Goal: Task Accomplishment & Management: Manage account settings

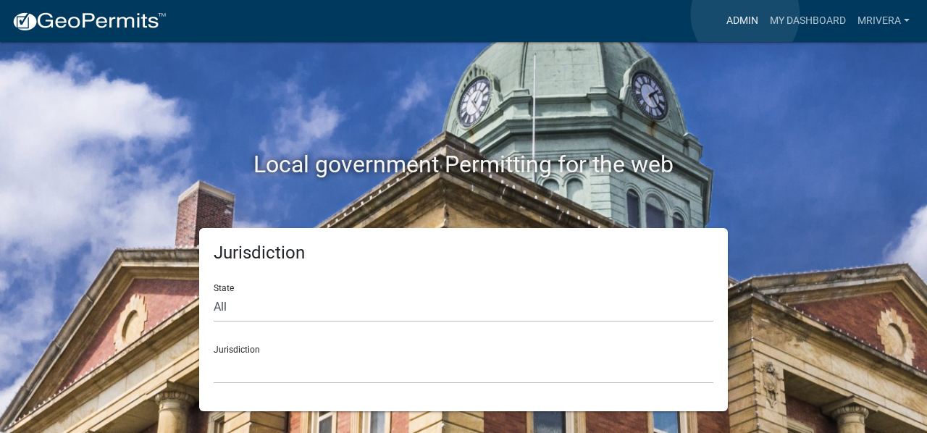
click at [745, 15] on link "Admin" at bounding box center [742, 21] width 43 height 28
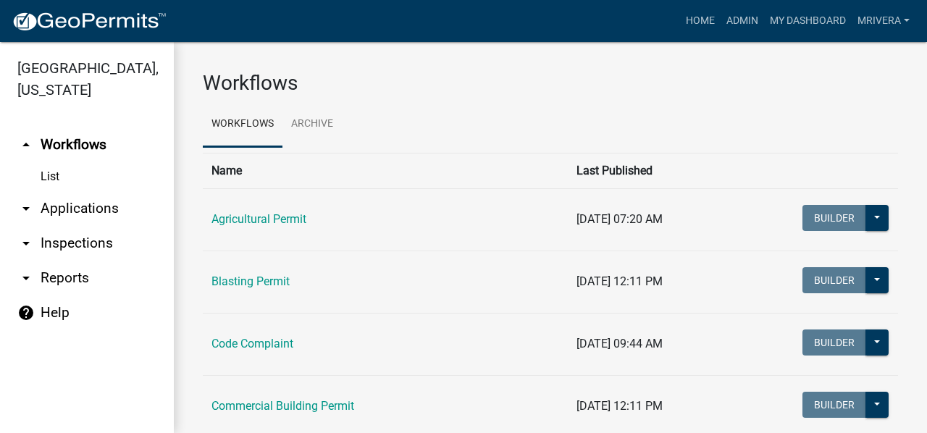
click at [101, 240] on link "arrow_drop_down Inspections" at bounding box center [87, 243] width 174 height 35
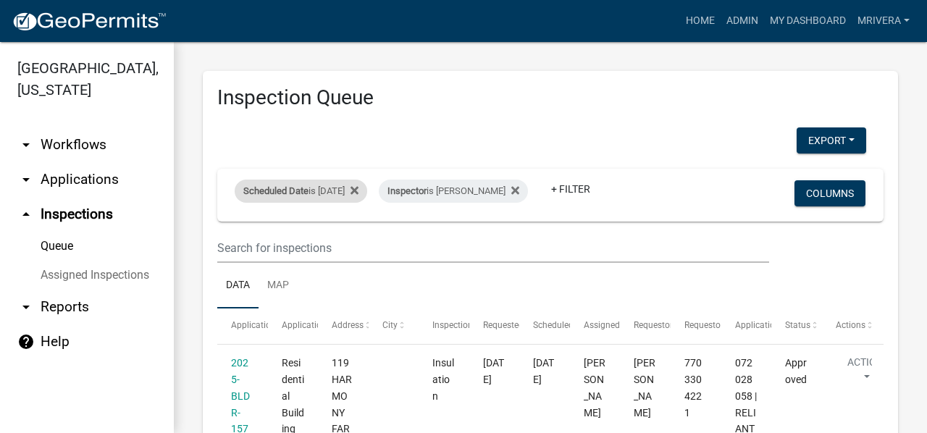
click at [346, 193] on div "Scheduled Date is [DATE]" at bounding box center [301, 191] width 133 height 23
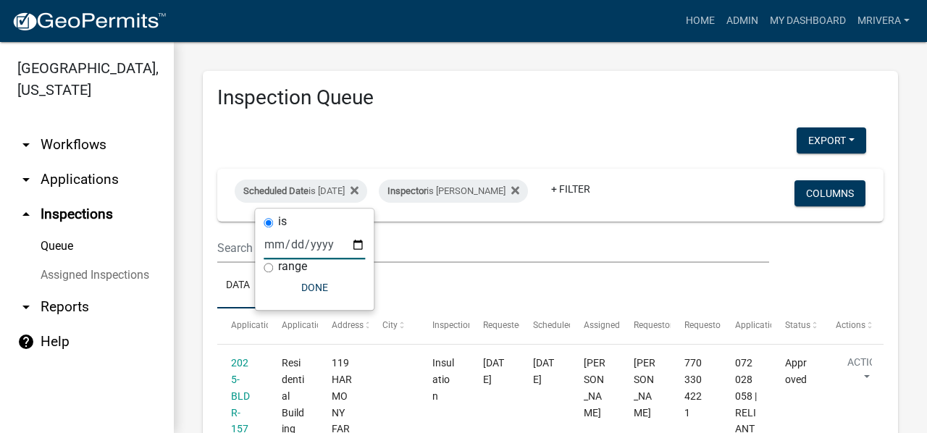
click at [355, 238] on input "[DATE]" at bounding box center [314, 245] width 101 height 30
type input "[DATE]"
click at [352, 240] on input "[DATE]" at bounding box center [314, 245] width 101 height 30
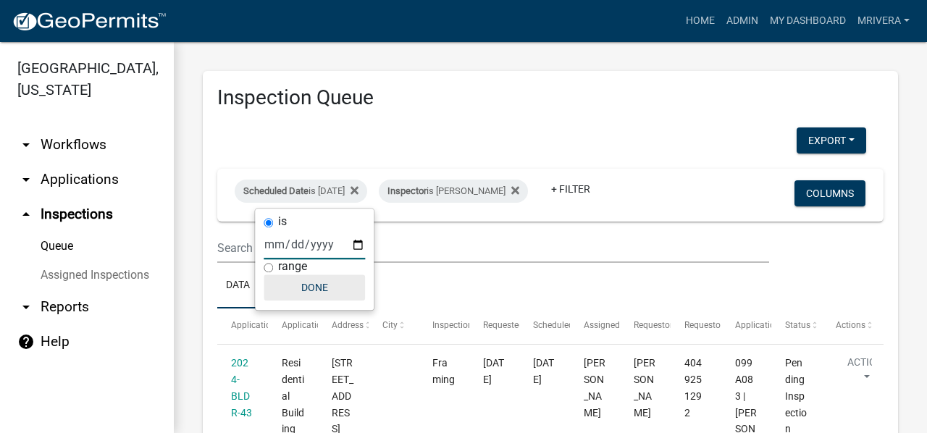
click at [311, 278] on button "Done" at bounding box center [314, 288] width 101 height 26
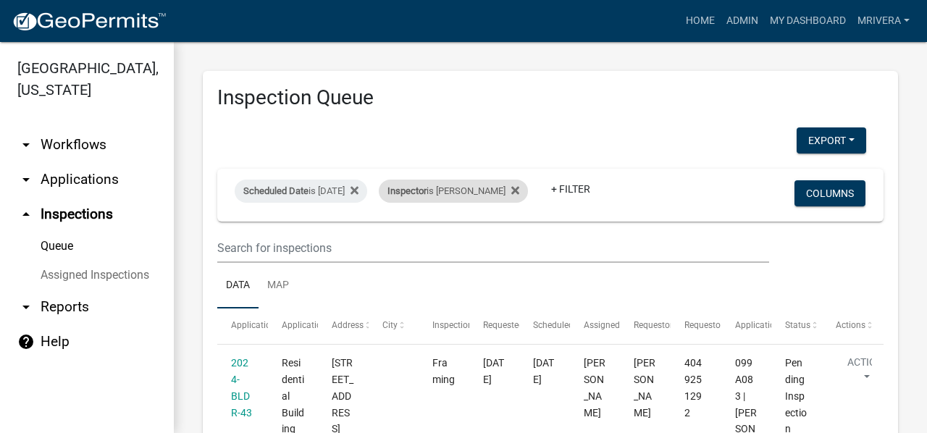
click at [427, 188] on span "Inspector" at bounding box center [407, 190] width 39 height 11
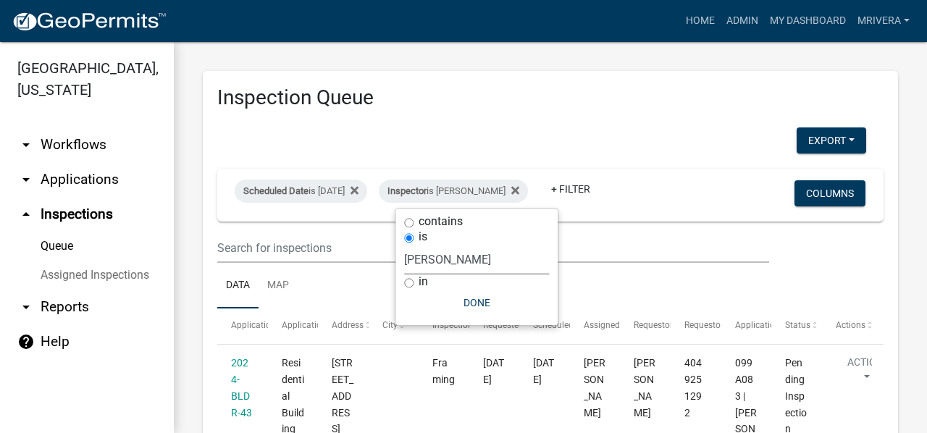
click at [458, 260] on select "Select an option None [PERSON_NAME] [PERSON_NAME] [PERSON_NAME] Quistan [PERSON…" at bounding box center [476, 260] width 145 height 30
select select "a0ea4169-8540-4a2c-b9f4-cf4c1ffdeb95"
click at [410, 245] on select "Select an option None [PERSON_NAME] [PERSON_NAME] [PERSON_NAME] Quistan [PERSON…" at bounding box center [476, 260] width 145 height 30
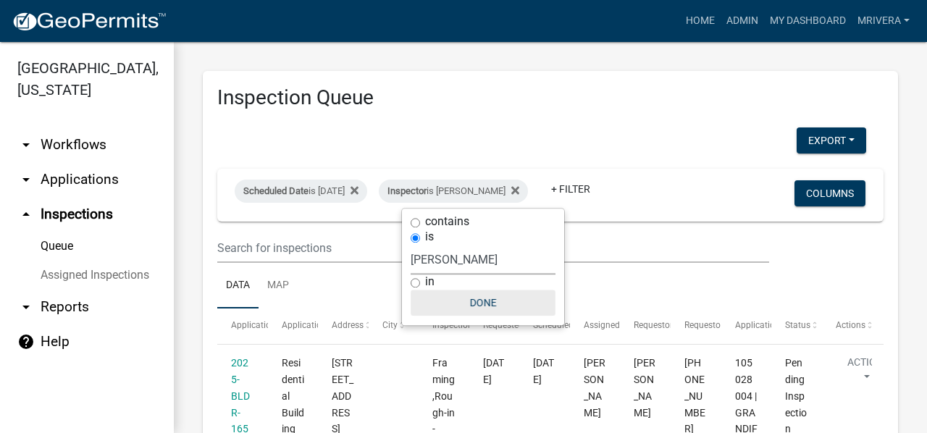
click at [484, 299] on button "Done" at bounding box center [483, 303] width 145 height 26
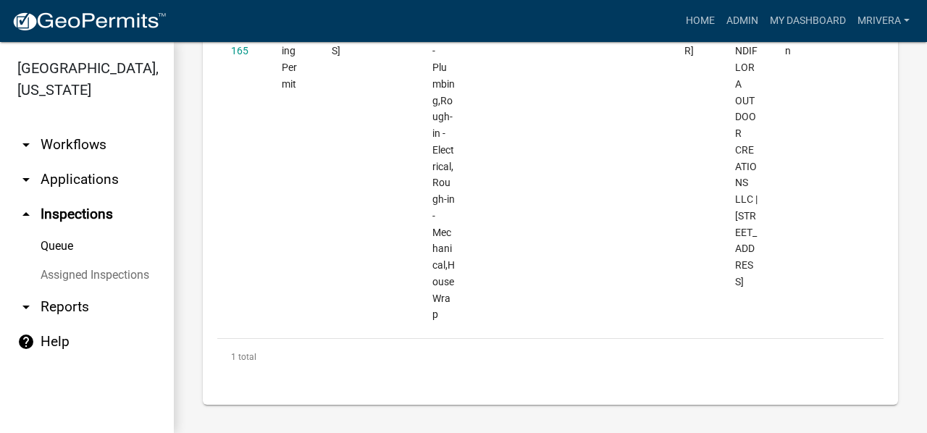
scroll to position [16, 0]
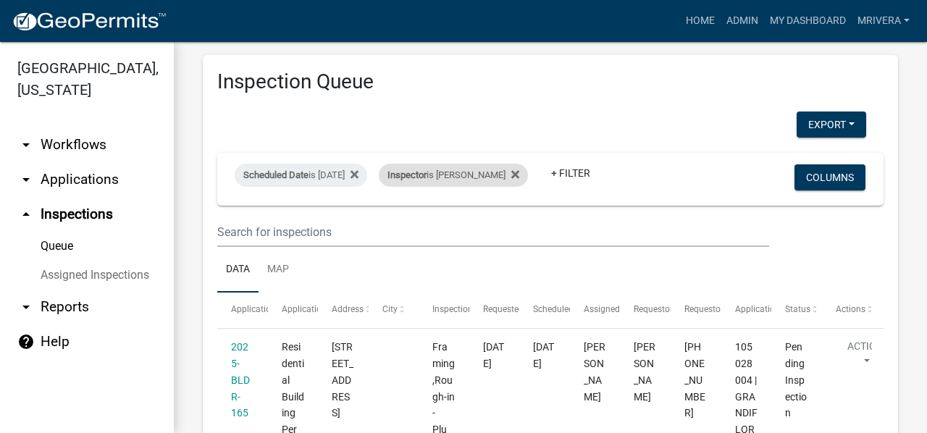
click at [482, 178] on div "Inspector is [PERSON_NAME]" at bounding box center [453, 175] width 149 height 23
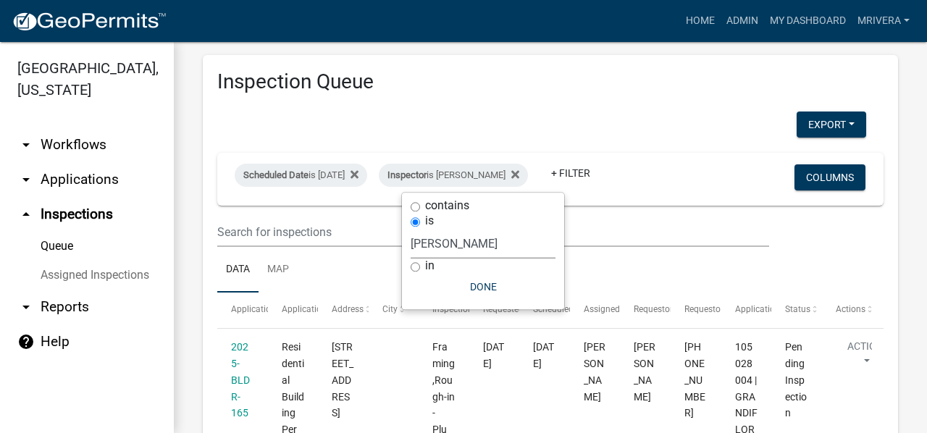
click at [480, 244] on select "Select an option None [PERSON_NAME] [PERSON_NAME] [PERSON_NAME] Quistan [PERSON…" at bounding box center [483, 244] width 145 height 30
select select "07642ab0-564c-47bb-824b-0ccf2da83593"
click at [411, 229] on select "Select an option None [PERSON_NAME] [PERSON_NAME] [PERSON_NAME] Quistan [PERSON…" at bounding box center [483, 244] width 145 height 30
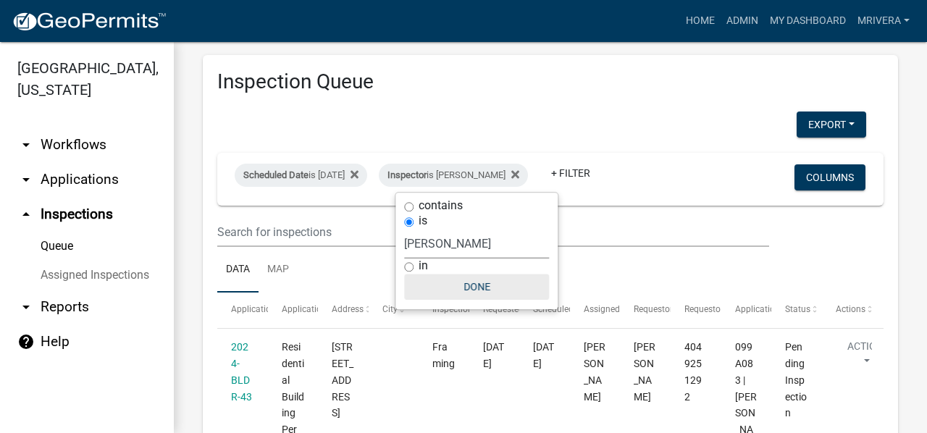
click at [501, 290] on button "Done" at bounding box center [476, 287] width 145 height 26
